Goal: Transaction & Acquisition: Purchase product/service

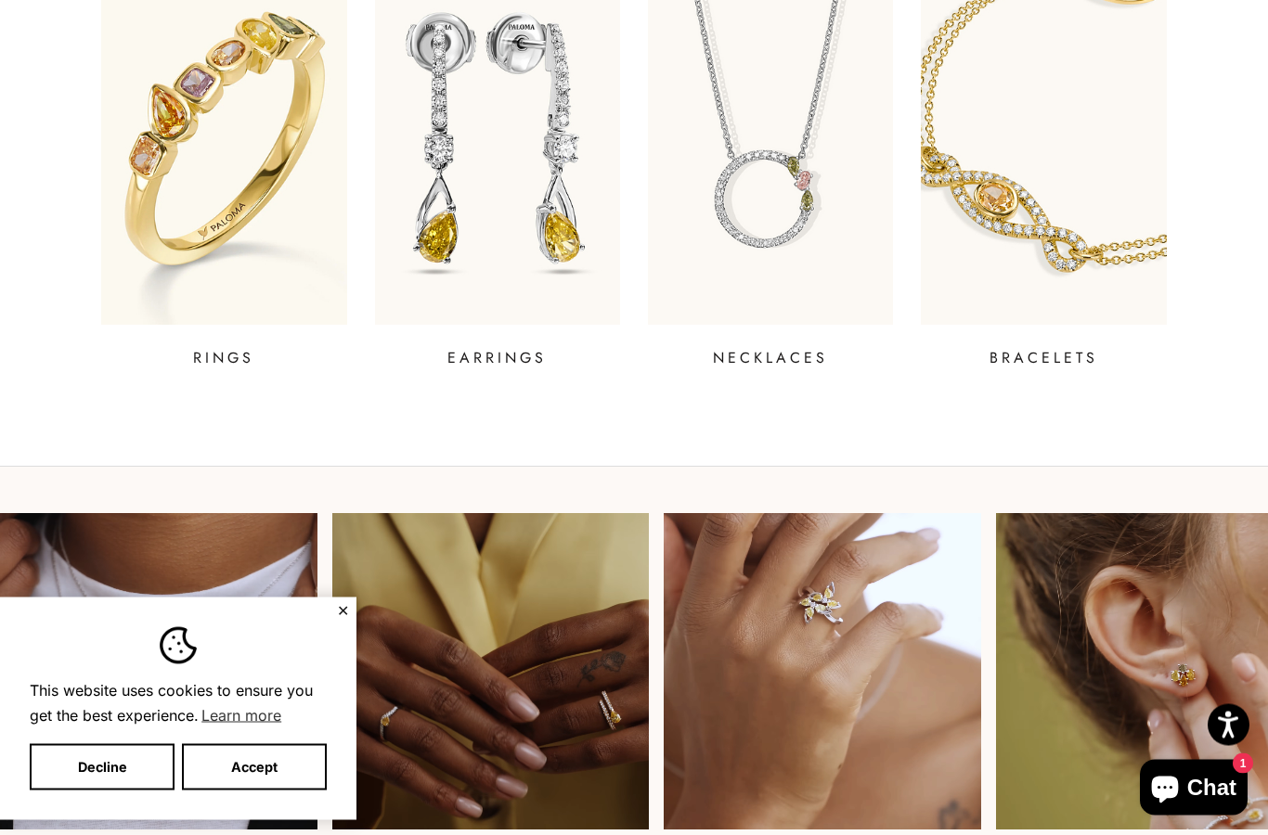
scroll to position [789, 0]
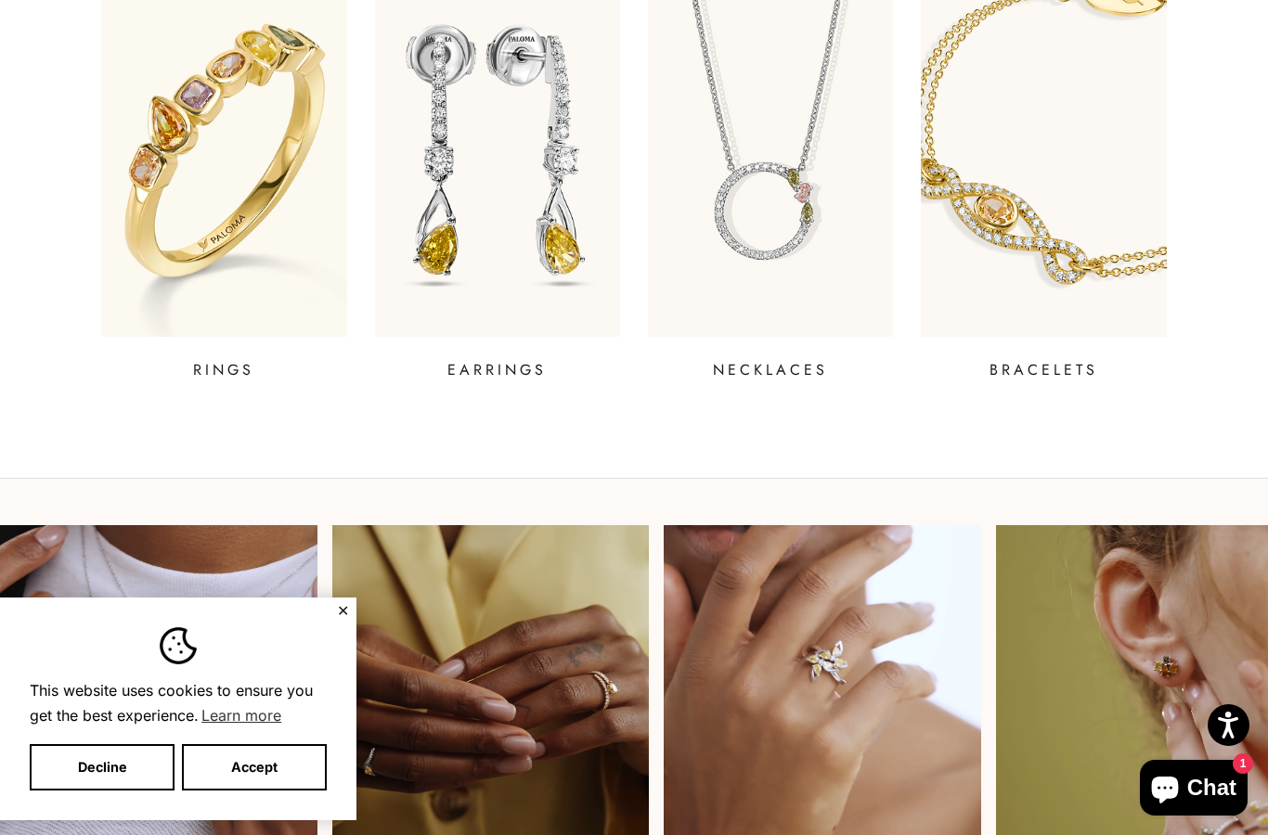
click at [538, 214] on img at bounding box center [497, 151] width 245 height 371
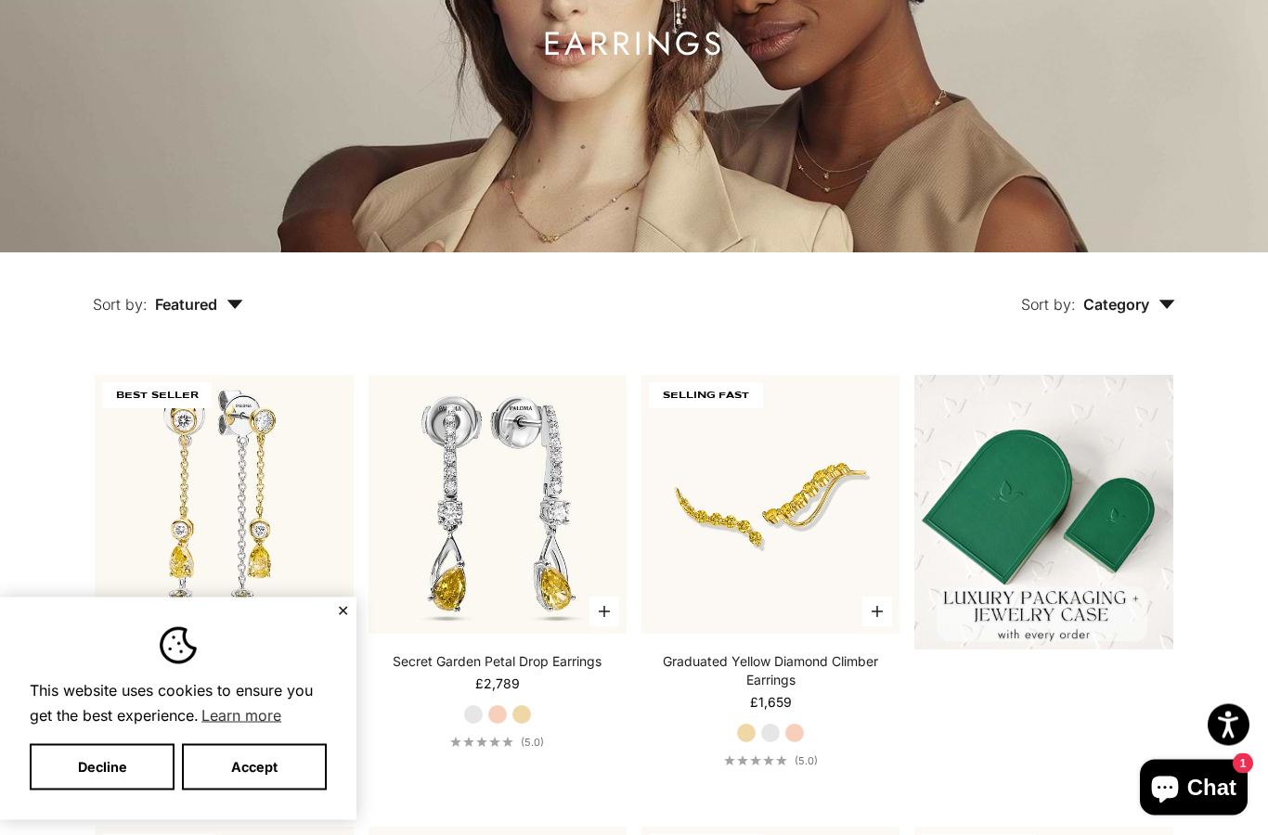
scroll to position [265, 0]
click at [287, 791] on button "Accept" at bounding box center [254, 767] width 145 height 46
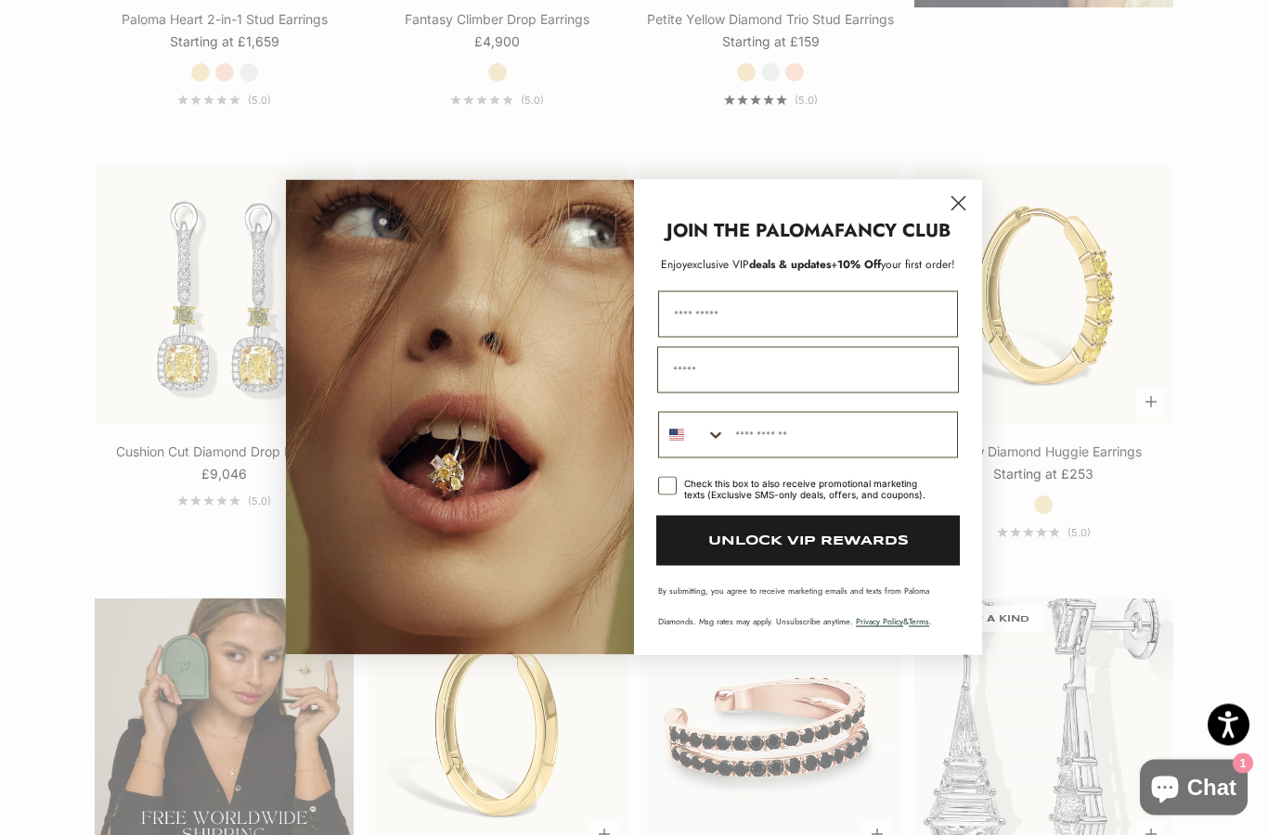
scroll to position [2694, 0]
click at [967, 219] on circle "Close dialog" at bounding box center [958, 203] width 31 height 31
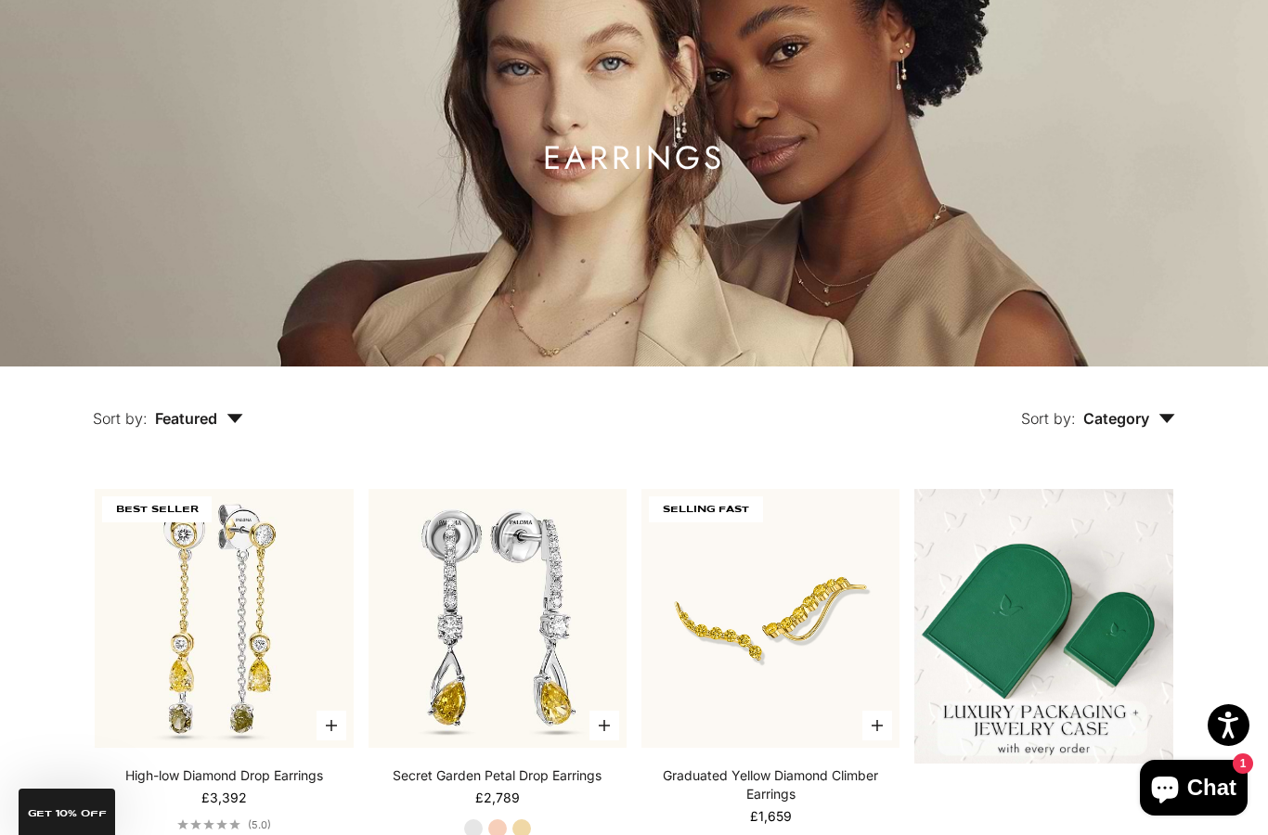
scroll to position [0, 0]
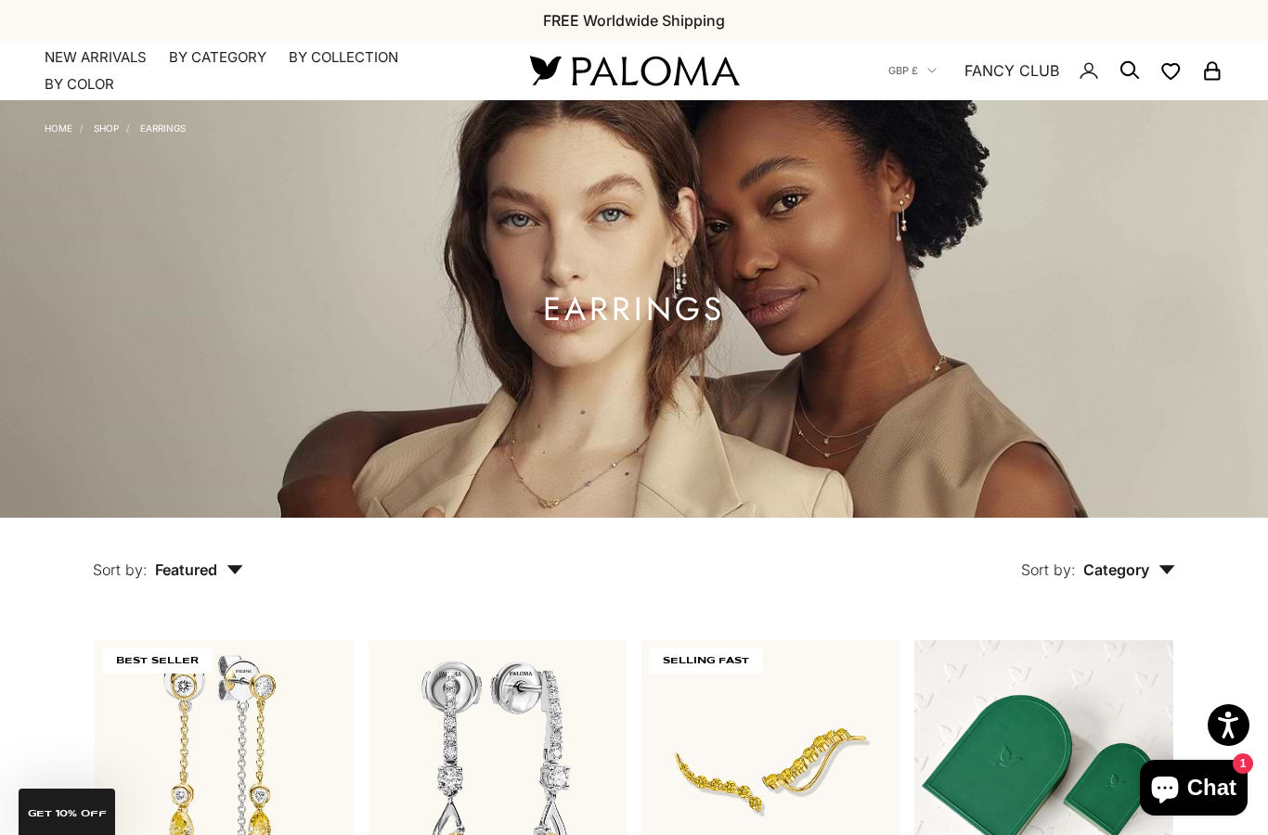
click at [219, 64] on summary "By Category" at bounding box center [217, 57] width 97 height 19
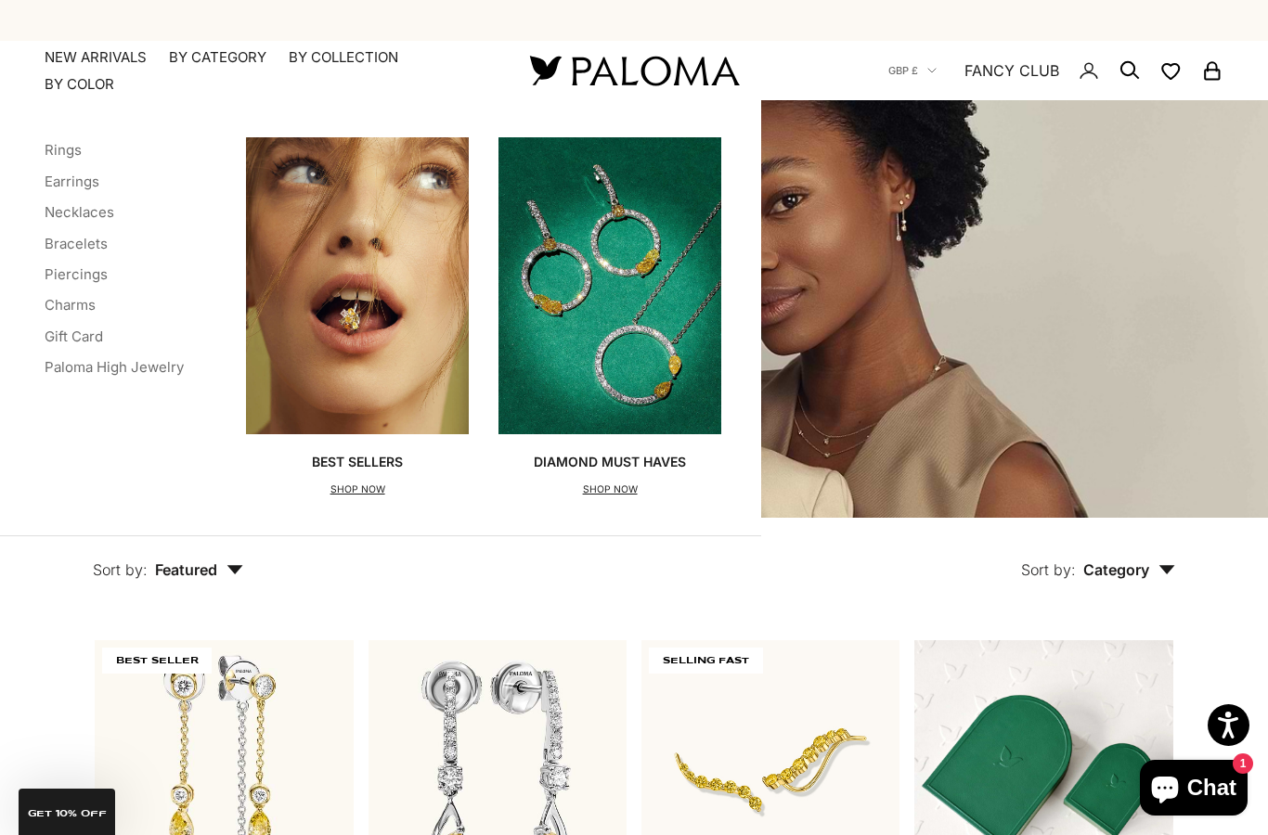
click at [81, 145] on link "Rings" at bounding box center [63, 150] width 37 height 18
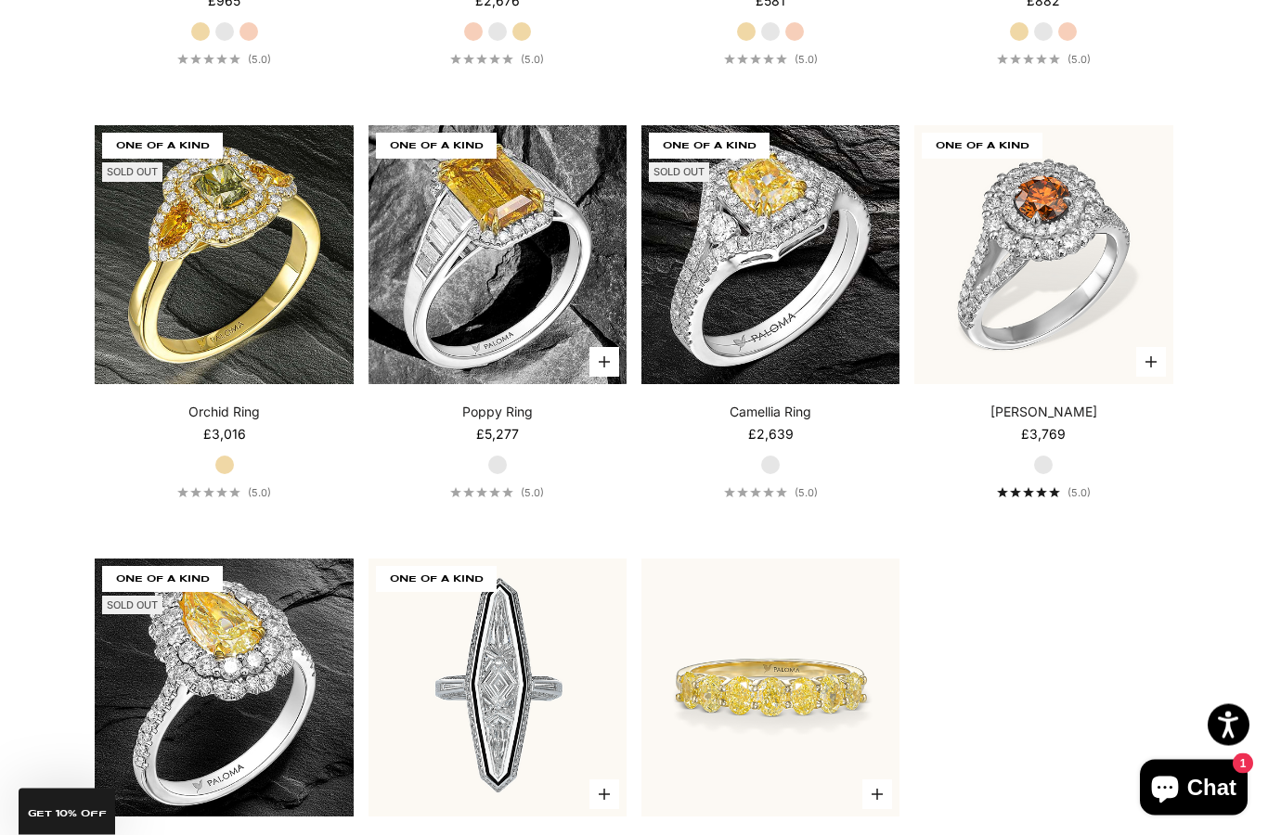
scroll to position [6995, 0]
